Goal: Task Accomplishment & Management: Use online tool/utility

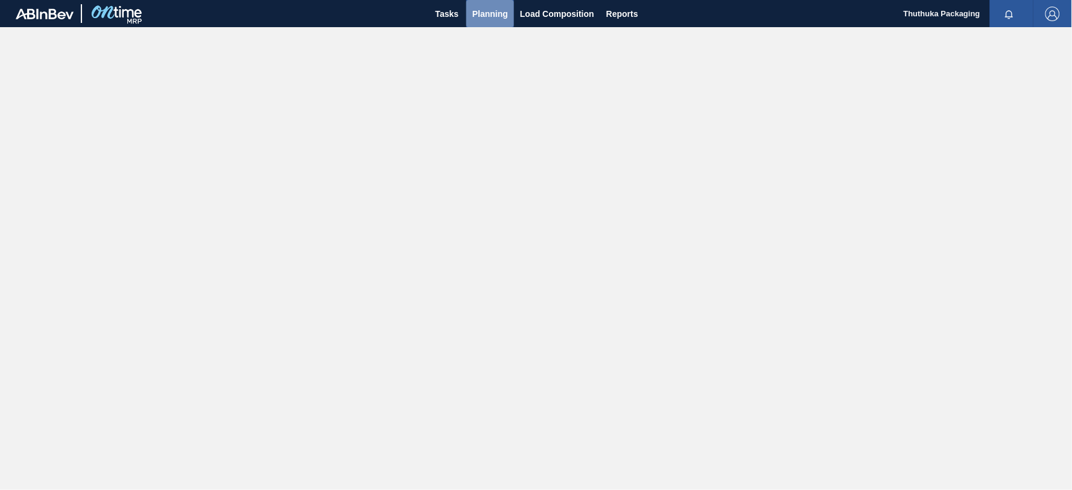
click at [492, 12] on span "Planning" at bounding box center [490, 14] width 36 height 14
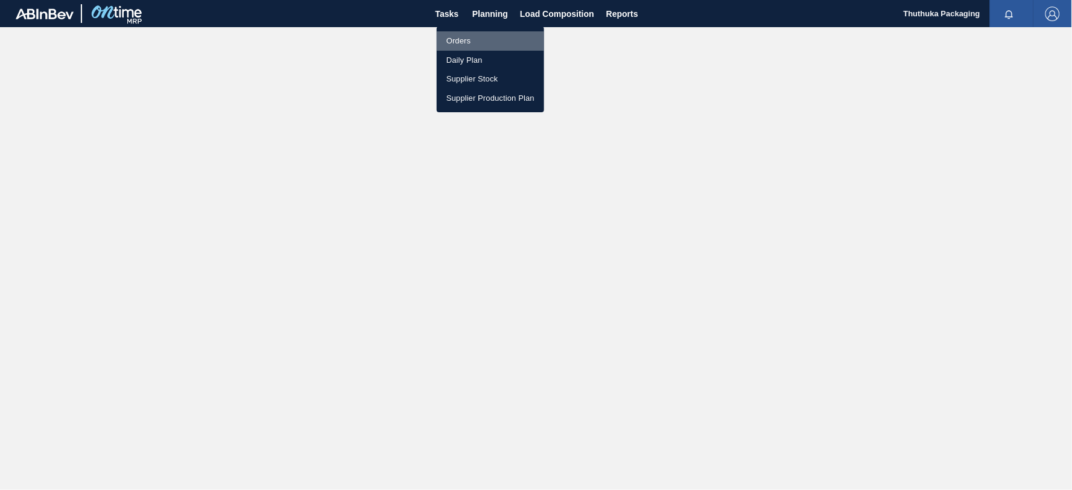
click at [472, 39] on li "Orders" at bounding box center [490, 40] width 107 height 19
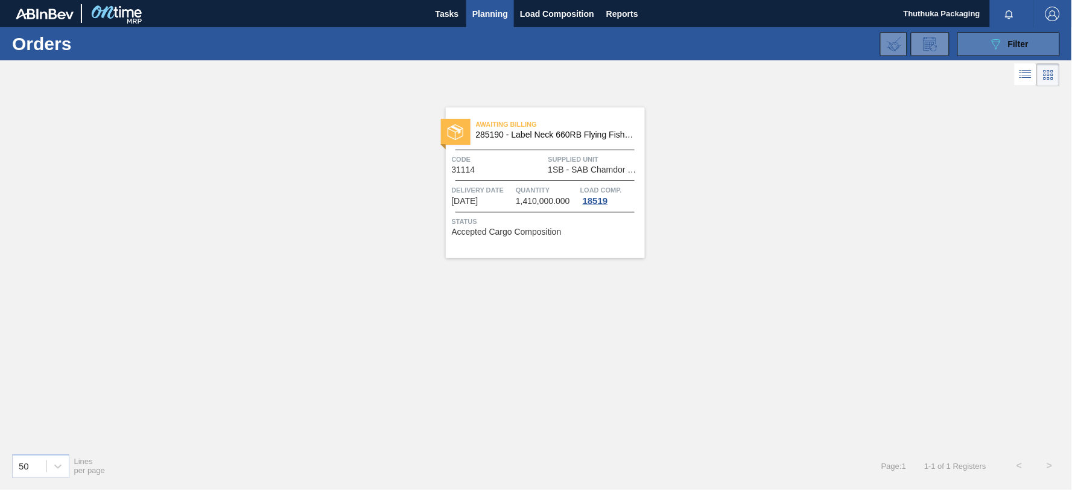
click at [991, 49] on icon "089F7B8B-B2A5-4AFE-B5C0-19BA573D28AC" at bounding box center [995, 44] width 14 height 14
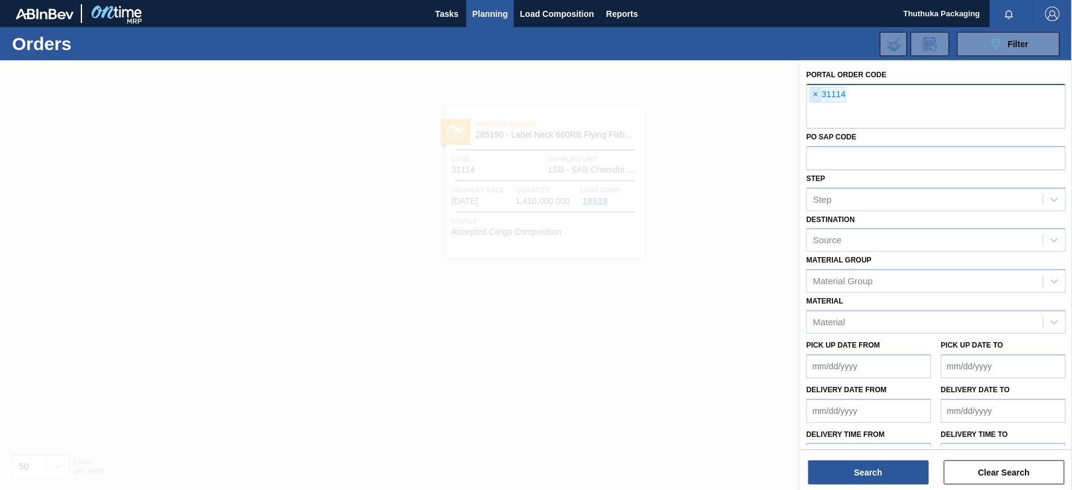
click at [816, 93] on span "×" at bounding box center [815, 94] width 11 height 14
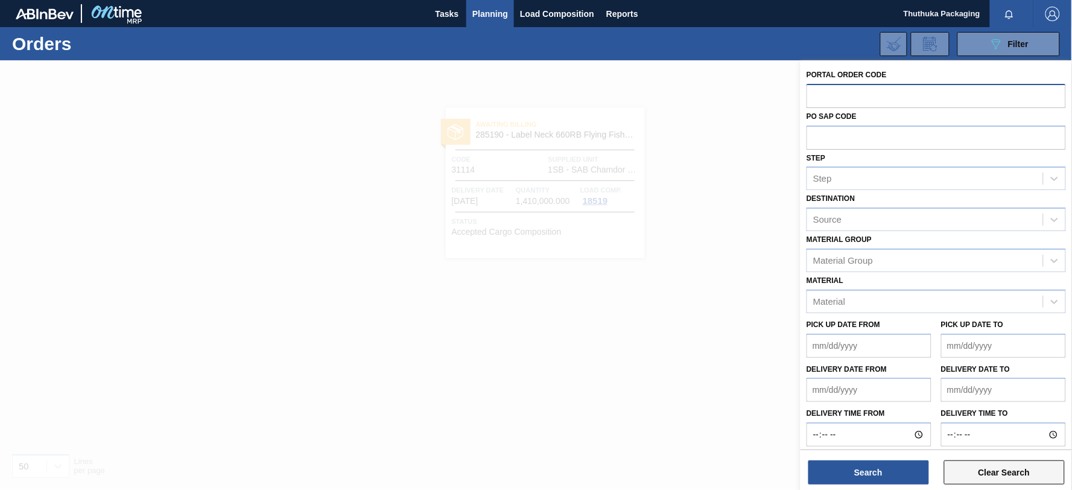
click at [963, 470] on button "Clear Search" at bounding box center [1004, 472] width 121 height 24
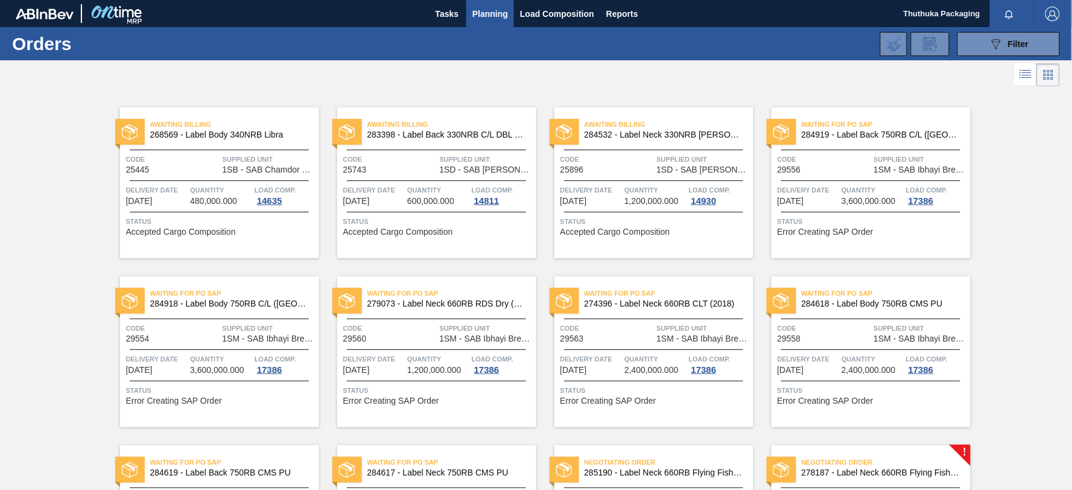
drag, startPoint x: 459, startPoint y: 13, endPoint x: 482, endPoint y: 11, distance: 23.0
click at [459, 13] on span "Tasks" at bounding box center [447, 14] width 27 height 14
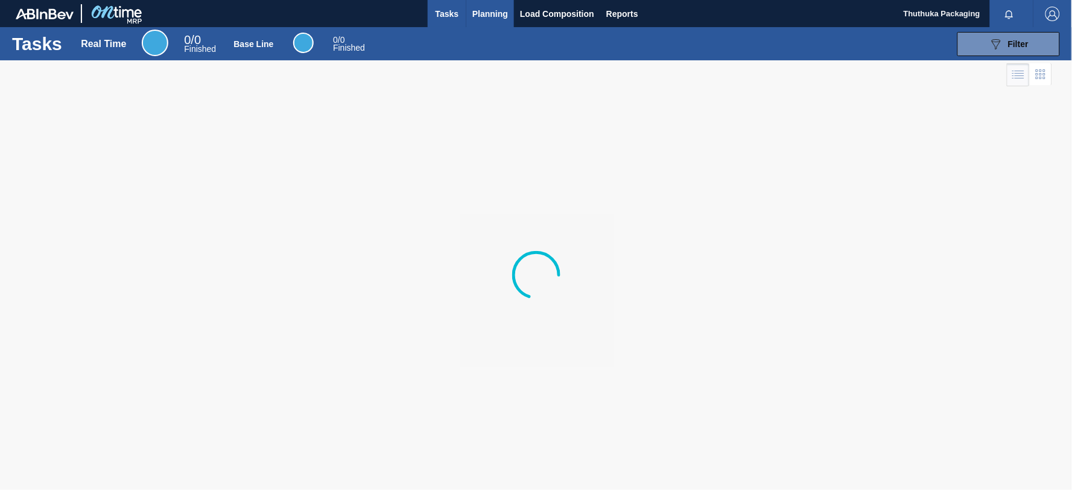
click at [482, 11] on span "Planning" at bounding box center [490, 14] width 36 height 14
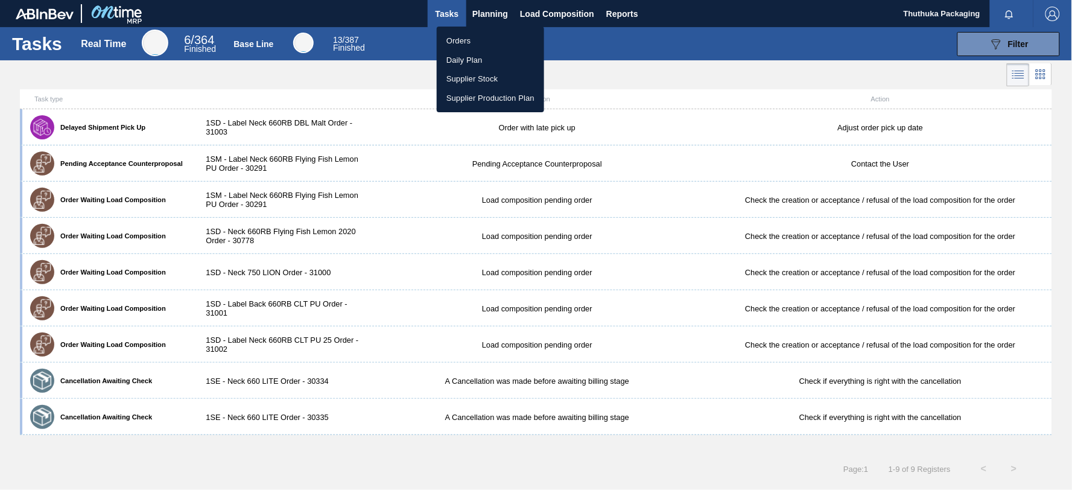
click at [455, 11] on div at bounding box center [536, 245] width 1072 height 490
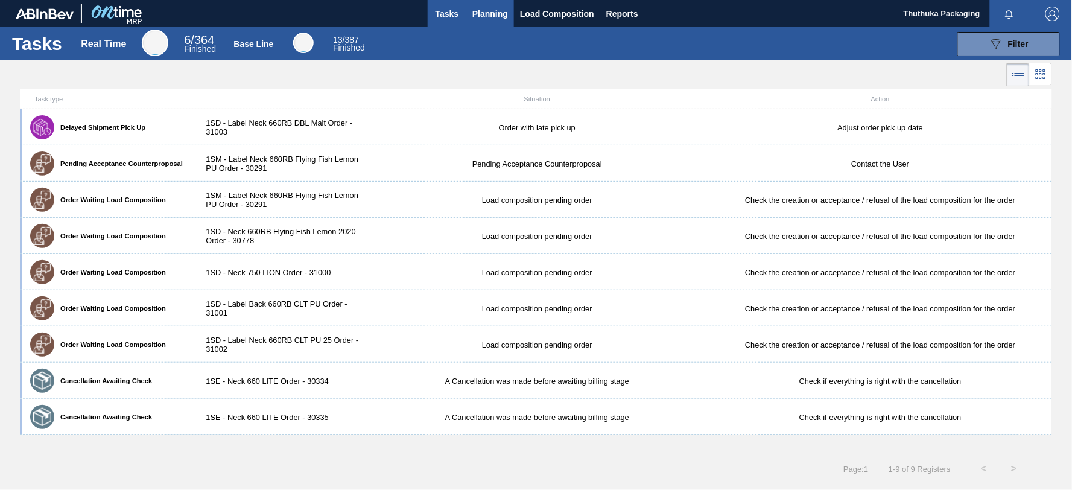
click at [477, 9] on span "Planning" at bounding box center [490, 14] width 36 height 14
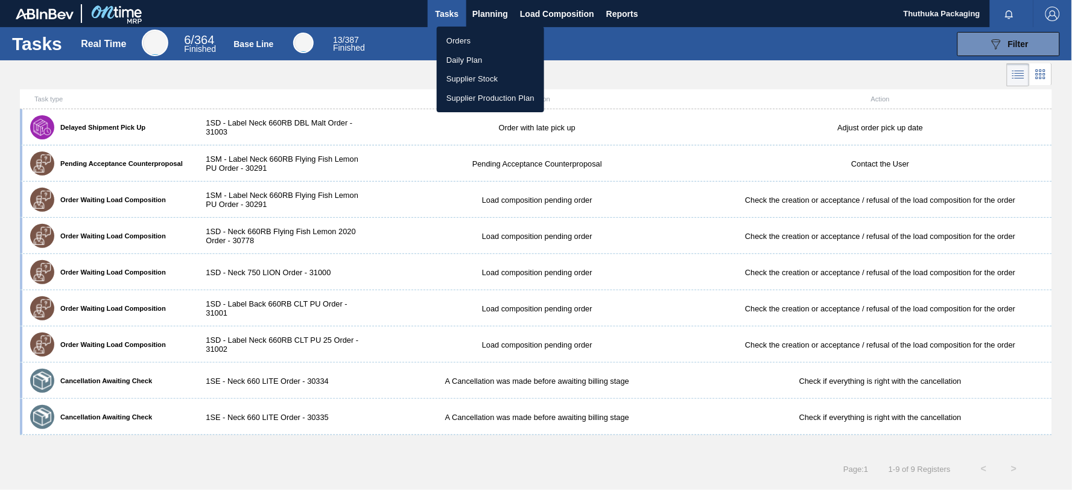
click at [464, 39] on li "Orders" at bounding box center [490, 40] width 107 height 19
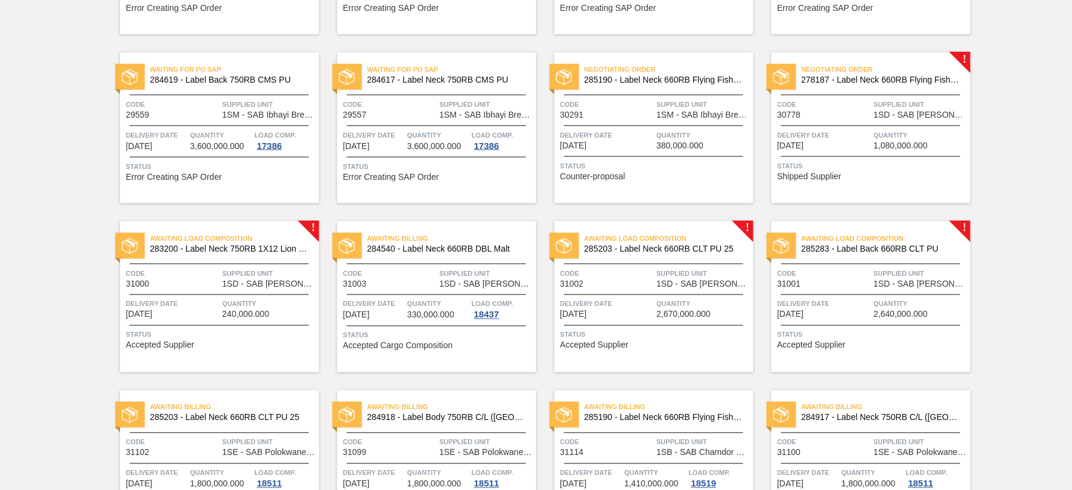
scroll to position [322, 0]
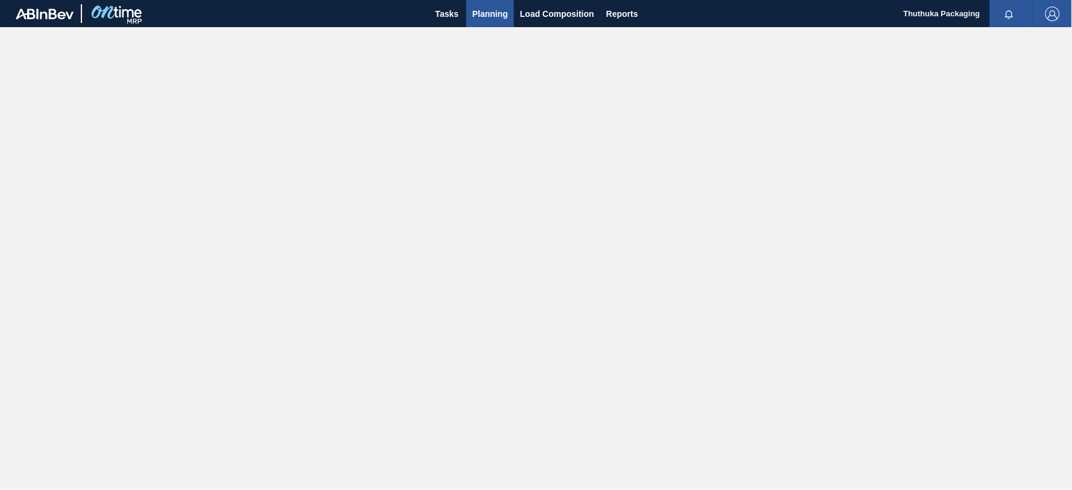
click at [496, 12] on span "Planning" at bounding box center [490, 14] width 36 height 14
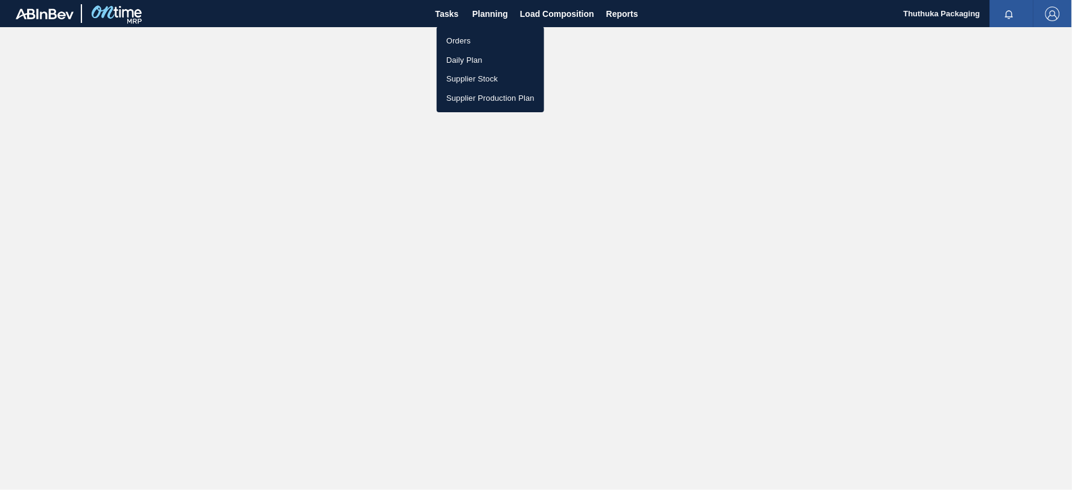
click at [467, 40] on li "Orders" at bounding box center [490, 40] width 107 height 19
